Goal: Find specific page/section: Find specific page/section

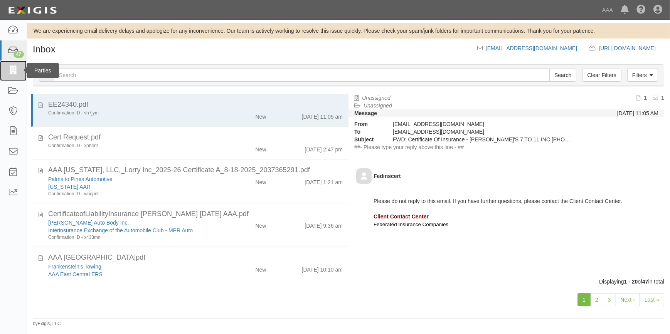
click at [16, 72] on icon at bounding box center [13, 70] width 11 height 9
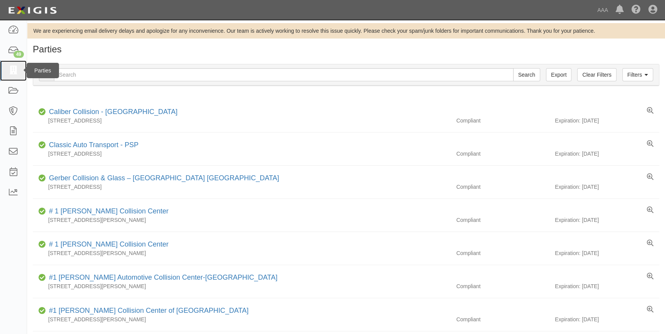
click at [14, 73] on icon at bounding box center [13, 70] width 11 height 9
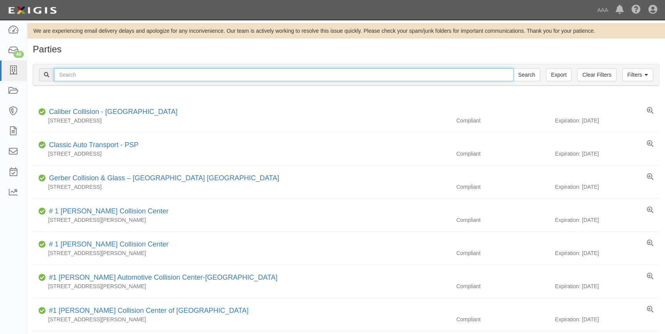
click at [77, 75] on input "text" at bounding box center [283, 74] width 459 height 13
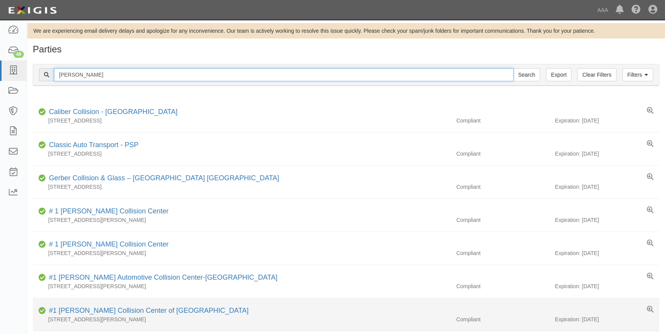
type input "aguirre"
click at [513, 68] on input "Search" at bounding box center [526, 74] width 27 height 13
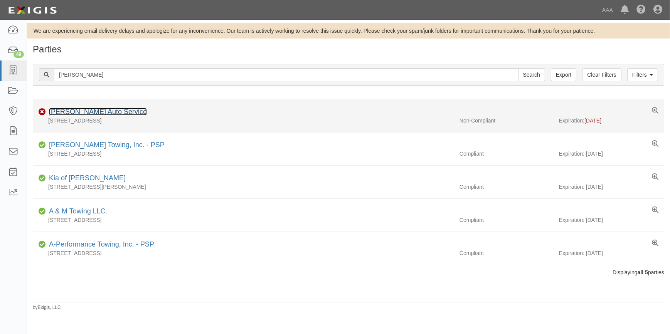
click at [73, 112] on link "Aguirre Auto Service" at bounding box center [98, 112] width 98 height 8
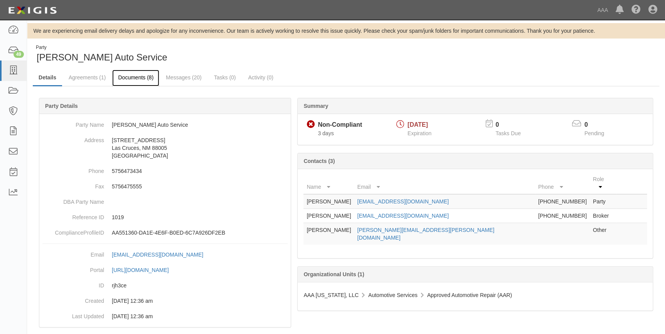
click at [129, 81] on link "Documents (8)" at bounding box center [135, 78] width 47 height 17
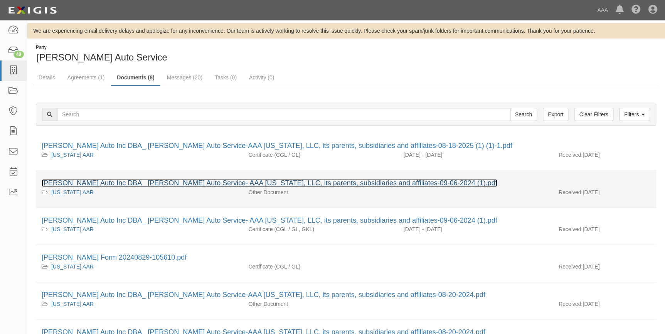
click at [126, 181] on link "[PERSON_NAME] Auto Inc DBA_ [PERSON_NAME] Auto Service- AAA [US_STATE], LLC, it…" at bounding box center [269, 183] width 455 height 8
